Goal: Contribute content: Contribute content

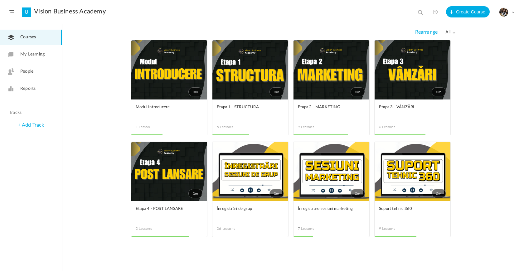
click at [332, 172] on link "0m" at bounding box center [332, 171] width 76 height 59
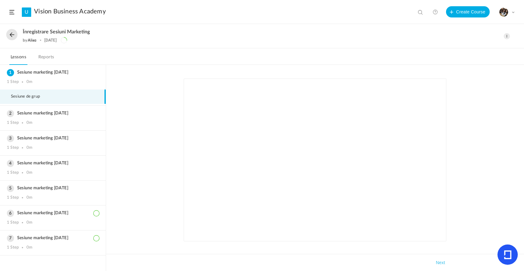
click at [15, 38] on button at bounding box center [11, 34] width 11 height 11
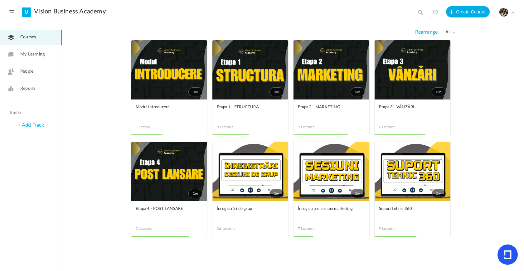
click at [0, 0] on span at bounding box center [0, 0] width 0 height 0
click at [0, 0] on link "Edit" at bounding box center [0, 0] width 0 height 0
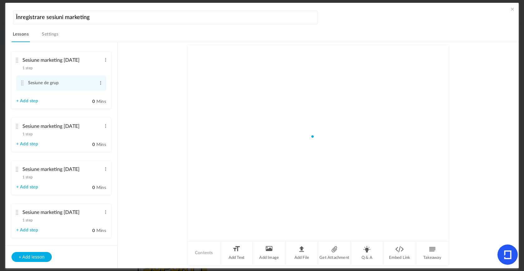
scroll to position [142, 0]
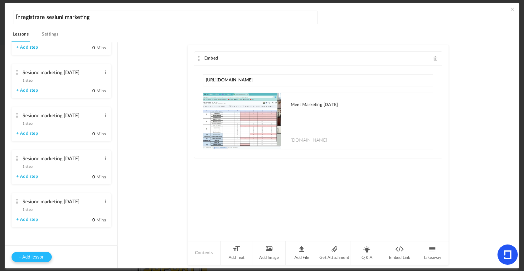
click at [45, 257] on button "+ Add lesson" at bounding box center [32, 257] width 40 height 10
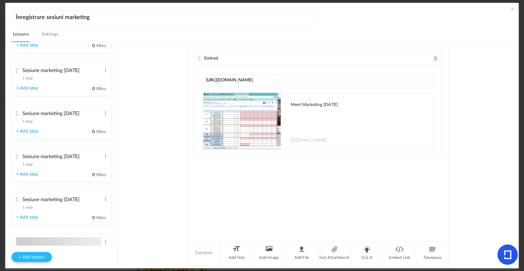
type input "Lesson 8"
type input "0"
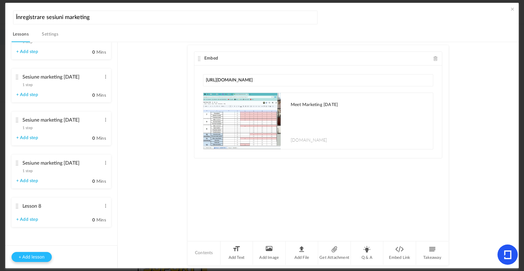
type input "Step 1"
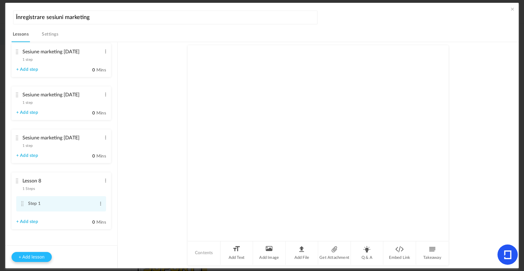
scroll to position [181, 0]
click at [103, 181] on span at bounding box center [105, 180] width 5 height 6
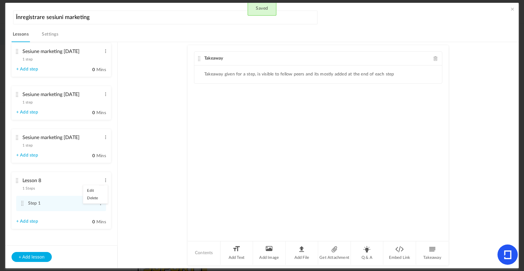
click at [100, 192] on link "Edit" at bounding box center [95, 190] width 24 height 7
click at [67, 183] on input "Lesson 8" at bounding box center [61, 181] width 79 height 13
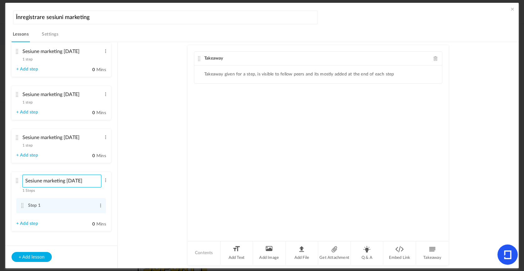
scroll to position [0, 1]
type input "Sesiune marketing [DATE]"
click at [100, 206] on span at bounding box center [100, 205] width 5 height 6
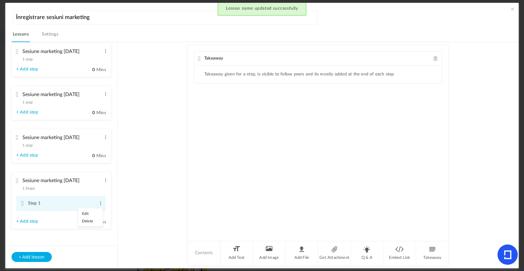
click at [95, 217] on link "Edit" at bounding box center [90, 213] width 24 height 7
click at [65, 207] on input "Step 1" at bounding box center [61, 204] width 67 height 12
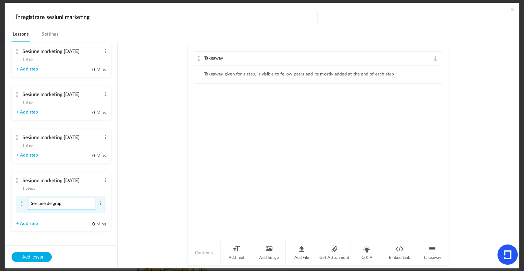
type input "Sesiune de grup"
click at [99, 213] on li "Sesiune de grup Edit Delete" at bounding box center [61, 204] width 90 height 17
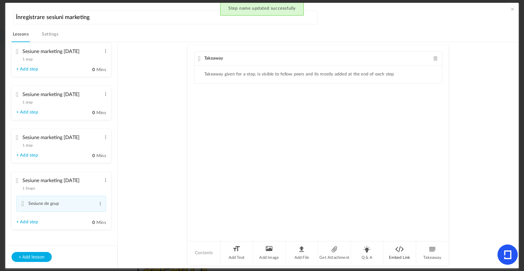
click at [395, 253] on li "Embed Link" at bounding box center [399, 252] width 33 height 23
click at [436, 62] on div "Takeaway" at bounding box center [318, 59] width 248 height 14
click at [435, 60] on span at bounding box center [436, 58] width 4 height 5
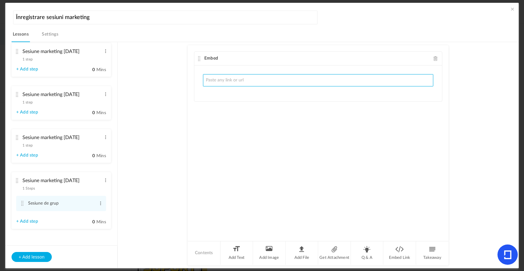
click at [304, 83] on input "text" at bounding box center [318, 80] width 230 height 12
paste input "[URL][DOMAIN_NAME]"
type input "[URL][DOMAIN_NAME]"
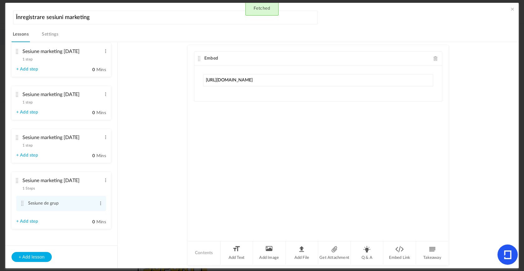
click at [352, 119] on div "Embed [URL][DOMAIN_NAME] Fetched" at bounding box center [318, 143] width 261 height 196
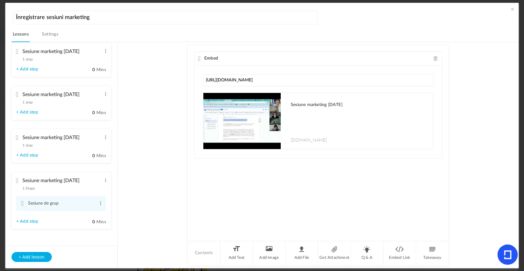
click at [512, 9] on span at bounding box center [512, 9] width 6 height 6
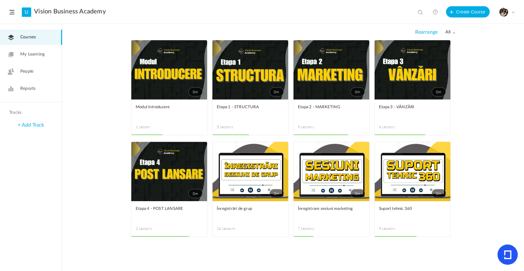
click at [320, 179] on link "0m" at bounding box center [332, 171] width 76 height 59
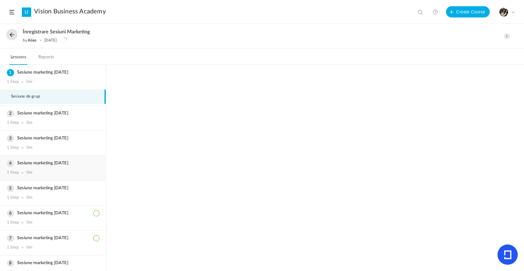
scroll to position [9, 0]
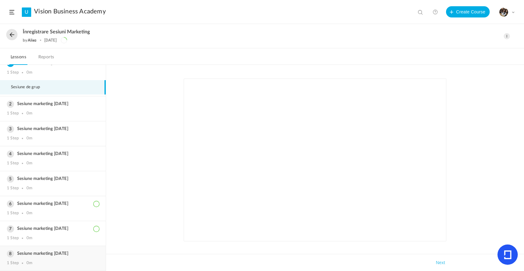
click at [59, 259] on div "Sesiune marketing [DATE] 1 Step 0m" at bounding box center [53, 258] width 106 height 25
